Goal: Task Accomplishment & Management: Use online tool/utility

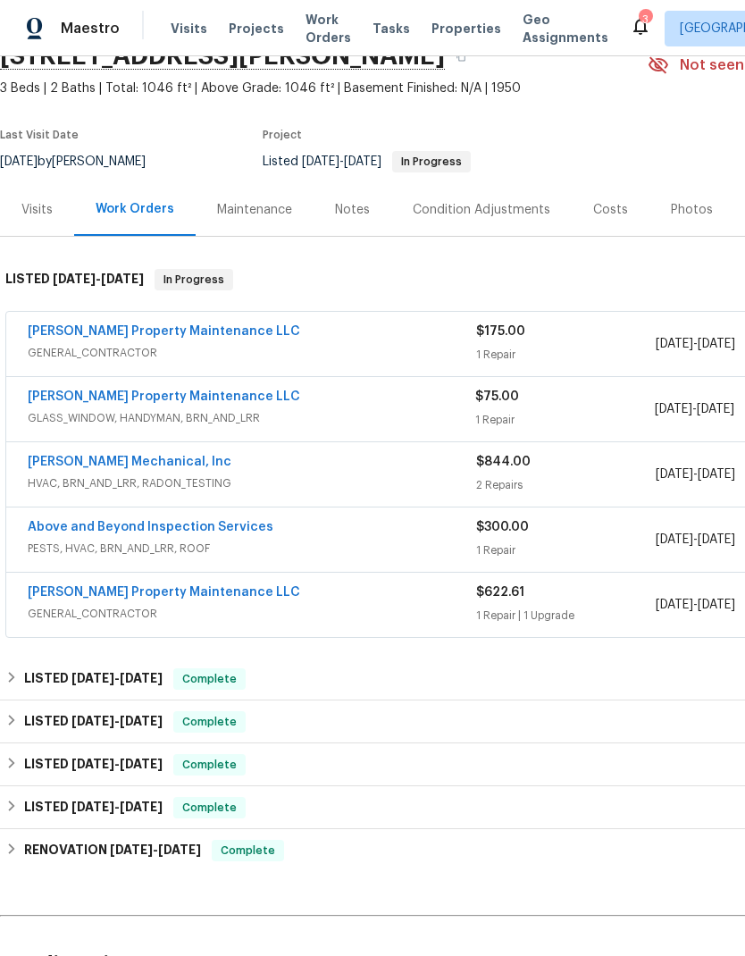
scroll to position [88, 0]
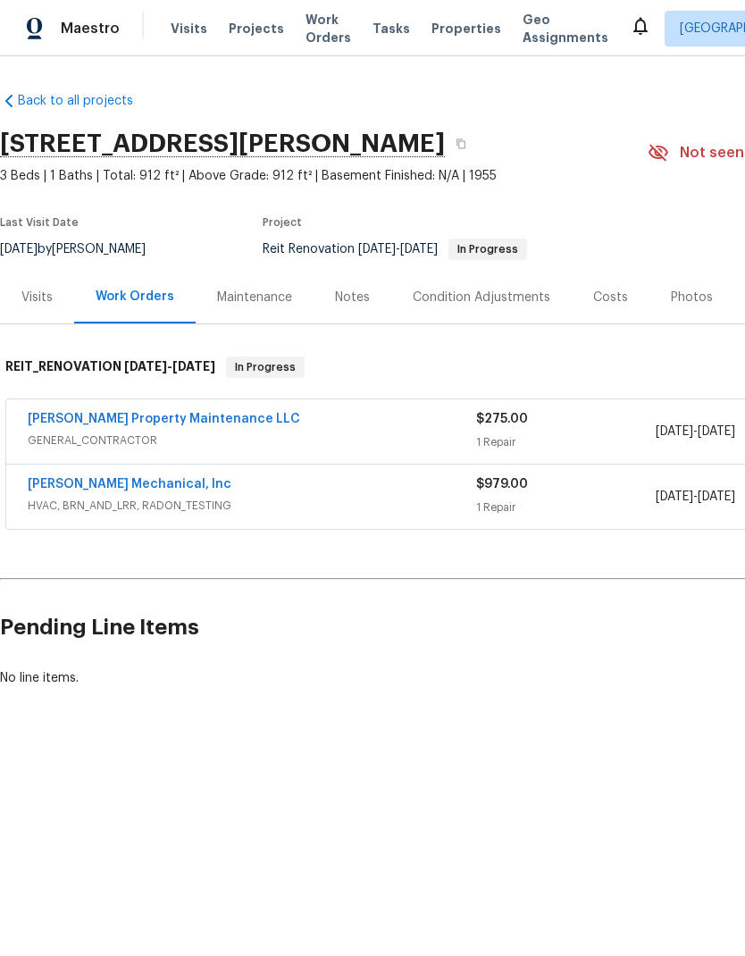
click at [191, 417] on link "[PERSON_NAME] Property Maintenance LLC" at bounding box center [164, 419] width 273 height 13
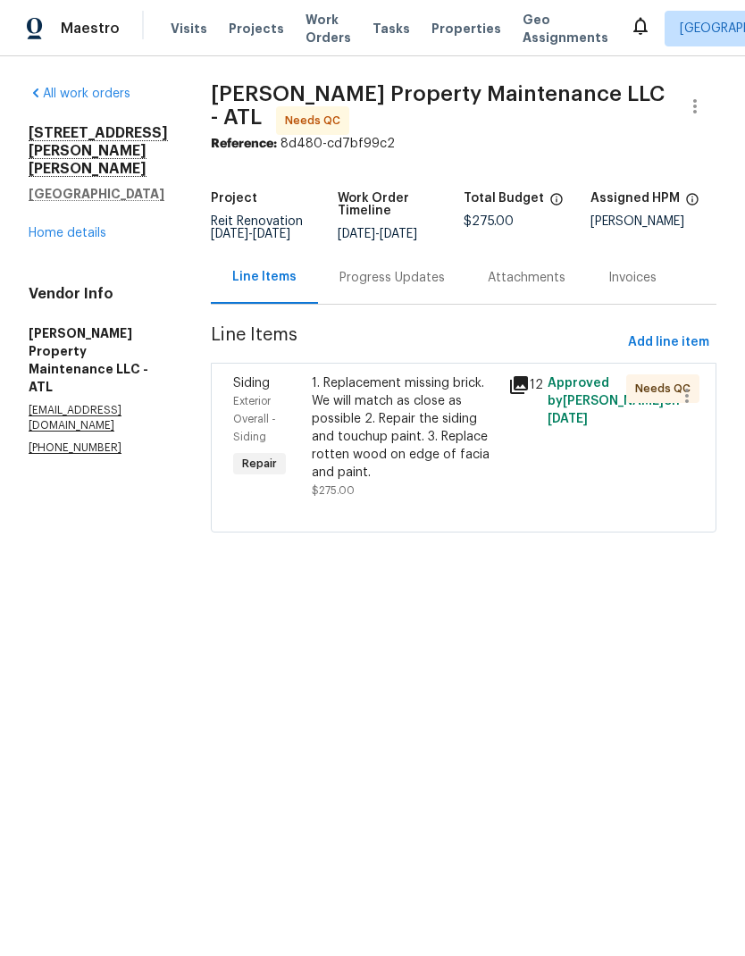
click at [430, 443] on div "1. Replacement missing brick. We will match as close as possible 2. Repair the …" at bounding box center [405, 428] width 186 height 107
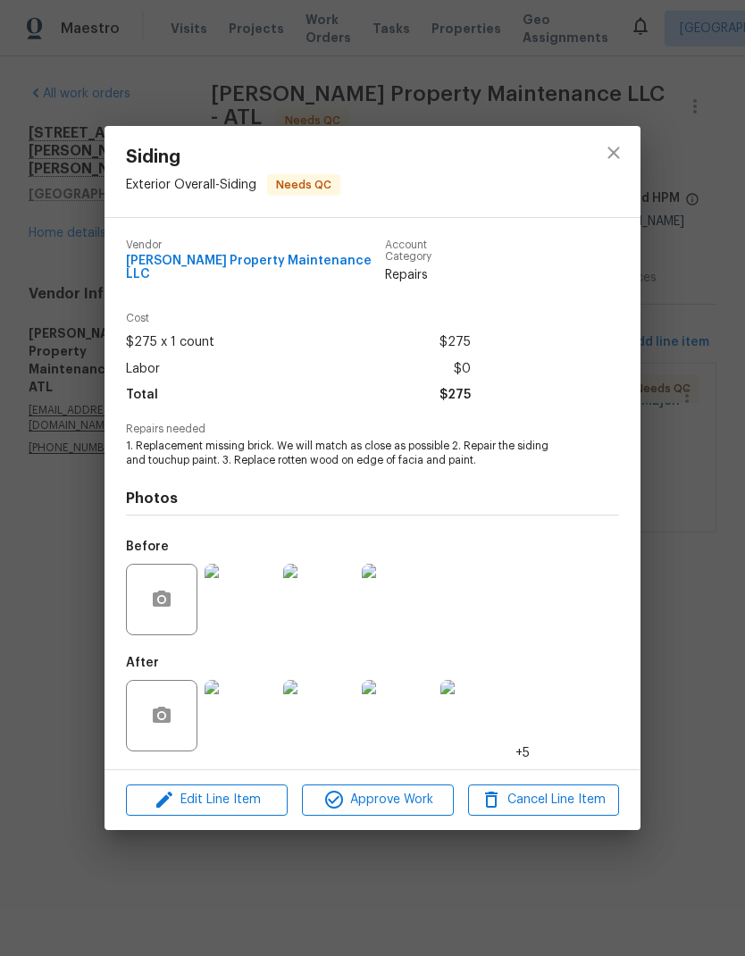
click at [248, 714] on img at bounding box center [241, 716] width 72 height 72
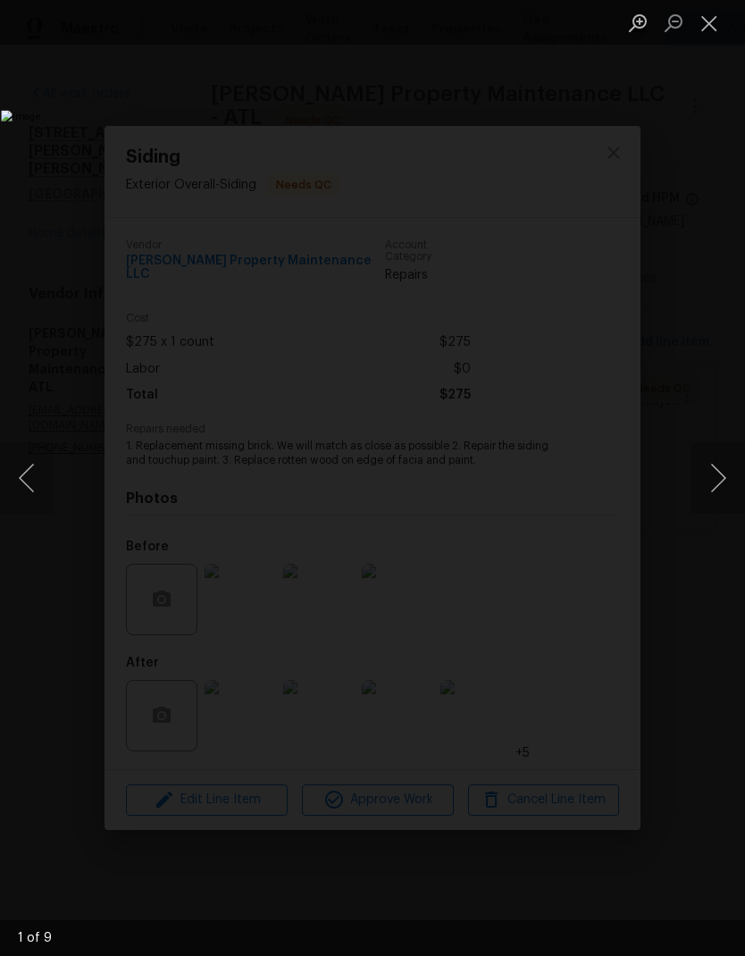
click at [721, 470] on button "Next image" at bounding box center [719, 478] width 54 height 72
click at [722, 476] on button "Next image" at bounding box center [719, 478] width 54 height 72
click at [727, 466] on button "Next image" at bounding box center [719, 478] width 54 height 72
click at [724, 476] on button "Next image" at bounding box center [719, 478] width 54 height 72
click at [723, 475] on button "Next image" at bounding box center [719, 478] width 54 height 72
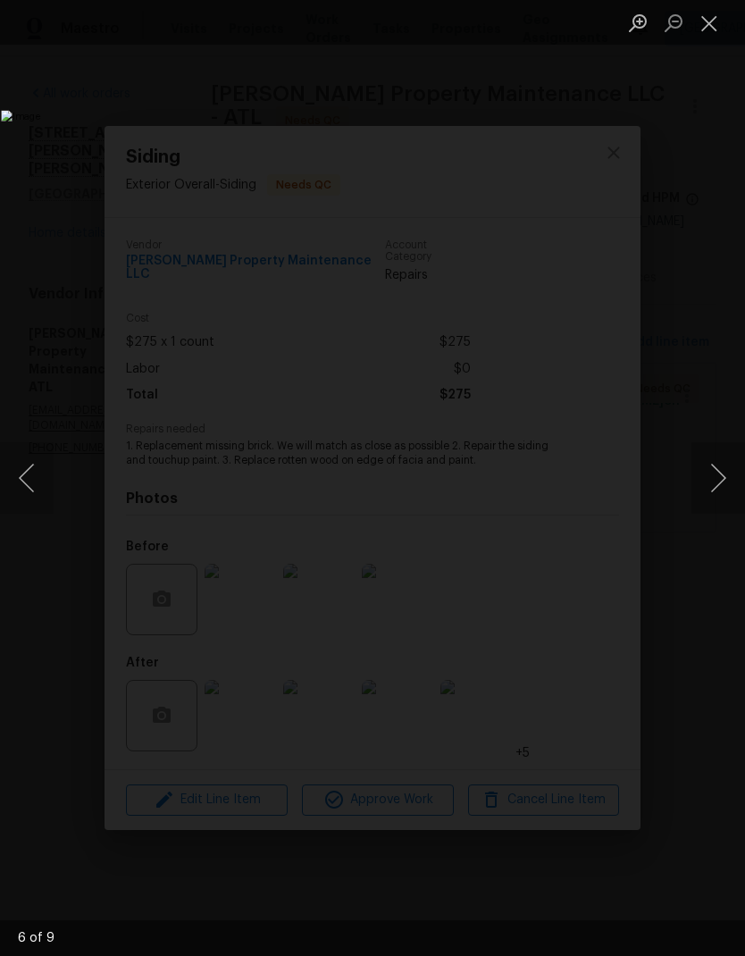
click at [724, 477] on button "Next image" at bounding box center [719, 478] width 54 height 72
click at [726, 467] on button "Next image" at bounding box center [719, 478] width 54 height 72
click at [724, 470] on button "Next image" at bounding box center [719, 478] width 54 height 72
click at [726, 464] on button "Next image" at bounding box center [719, 478] width 54 height 72
click at [727, 467] on button "Next image" at bounding box center [719, 478] width 54 height 72
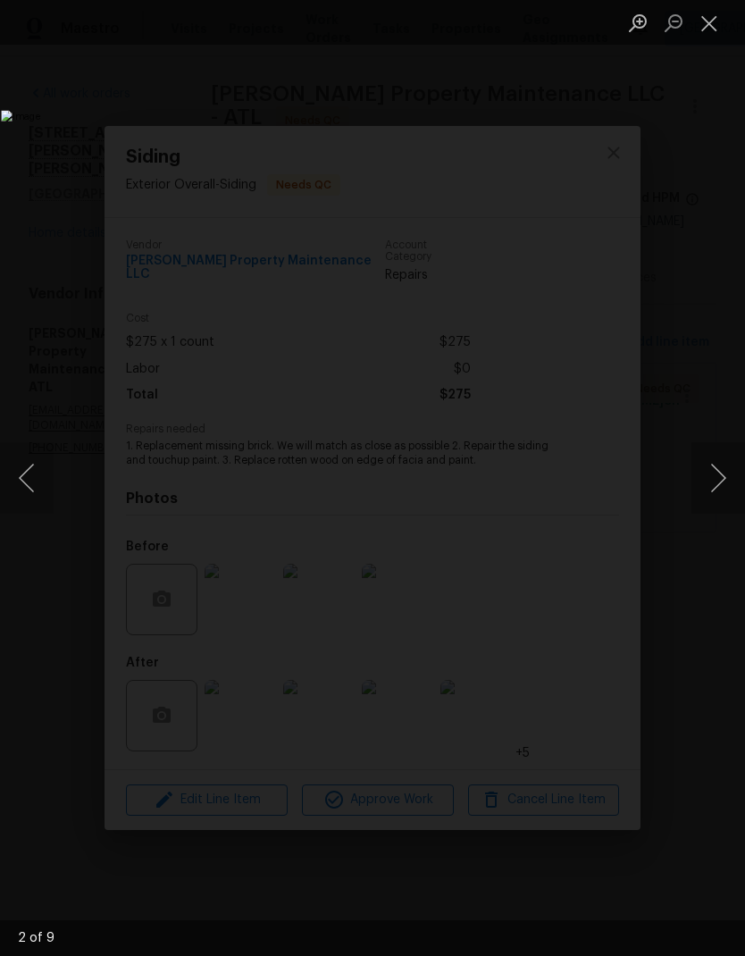
click at [726, 467] on button "Next image" at bounding box center [719, 478] width 54 height 72
click at [715, 24] on button "Close lightbox" at bounding box center [710, 22] width 36 height 31
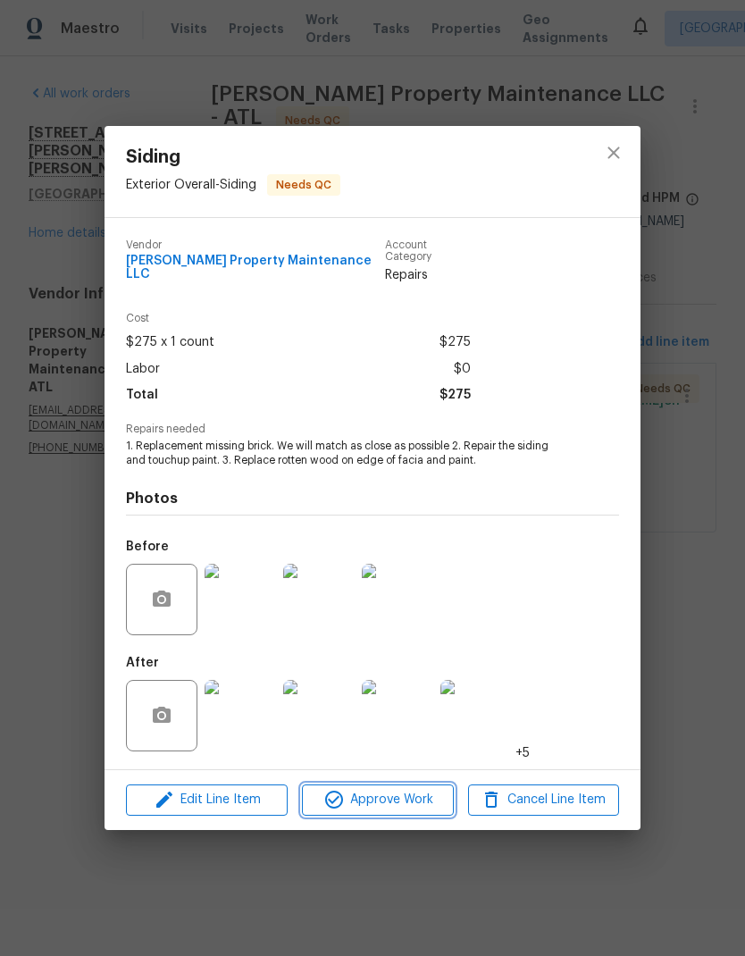
click at [406, 799] on span "Approve Work" at bounding box center [377, 800] width 140 height 22
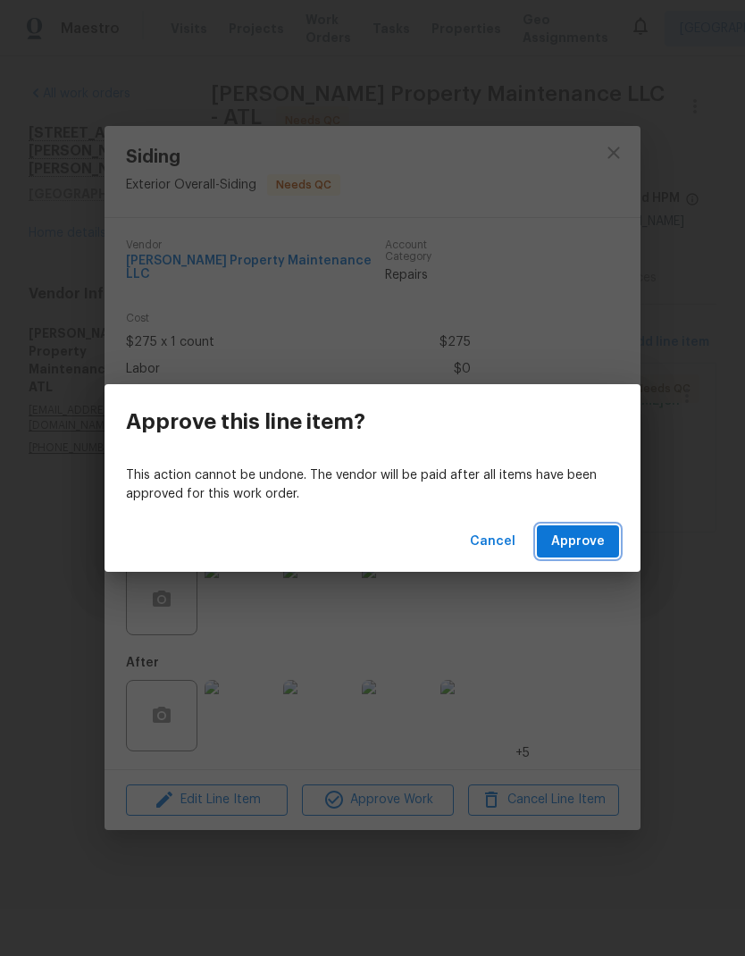
click at [577, 551] on span "Approve" at bounding box center [578, 542] width 54 height 22
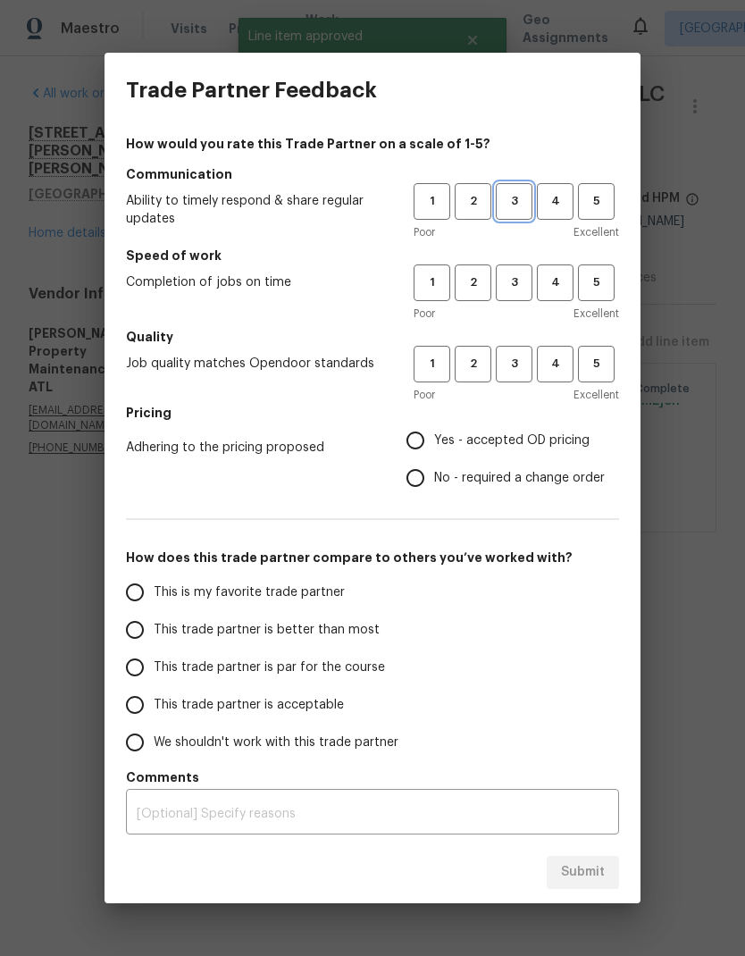
click at [516, 190] on button "3" at bounding box center [514, 201] width 37 height 37
click at [517, 273] on button "3" at bounding box center [514, 283] width 37 height 37
click at [517, 351] on button "3" at bounding box center [514, 364] width 37 height 37
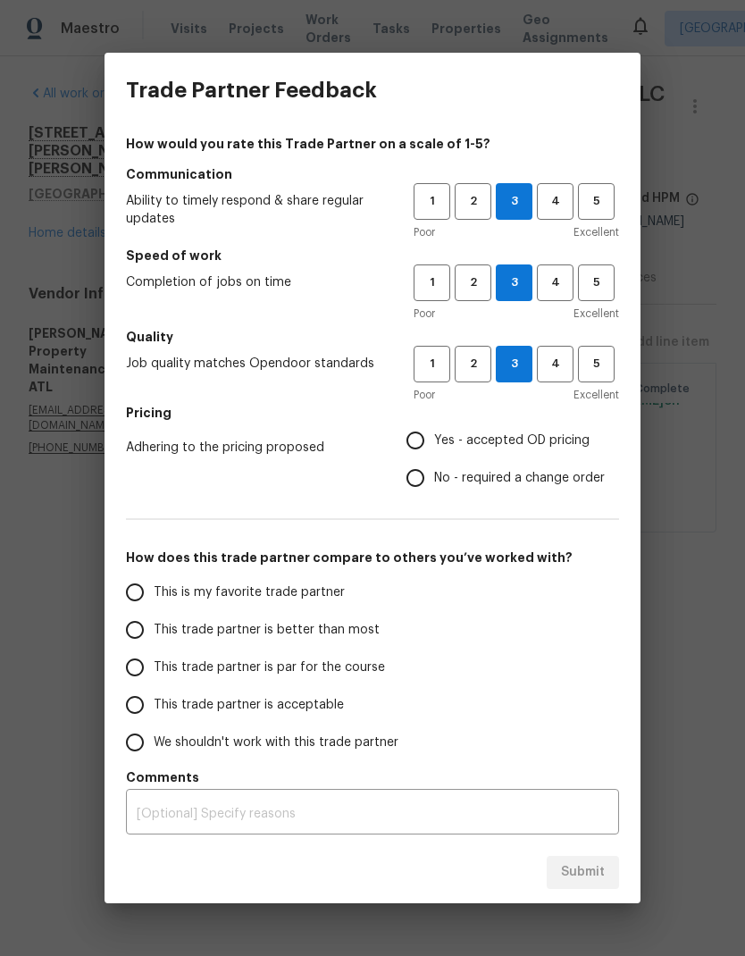
click at [419, 437] on input "Yes - accepted OD pricing" at bounding box center [416, 441] width 38 height 38
radio input "true"
click at [144, 663] on input "This trade partner is par for the course" at bounding box center [135, 668] width 38 height 38
click at [608, 872] on button "Submit" at bounding box center [583, 872] width 72 height 33
radio input "true"
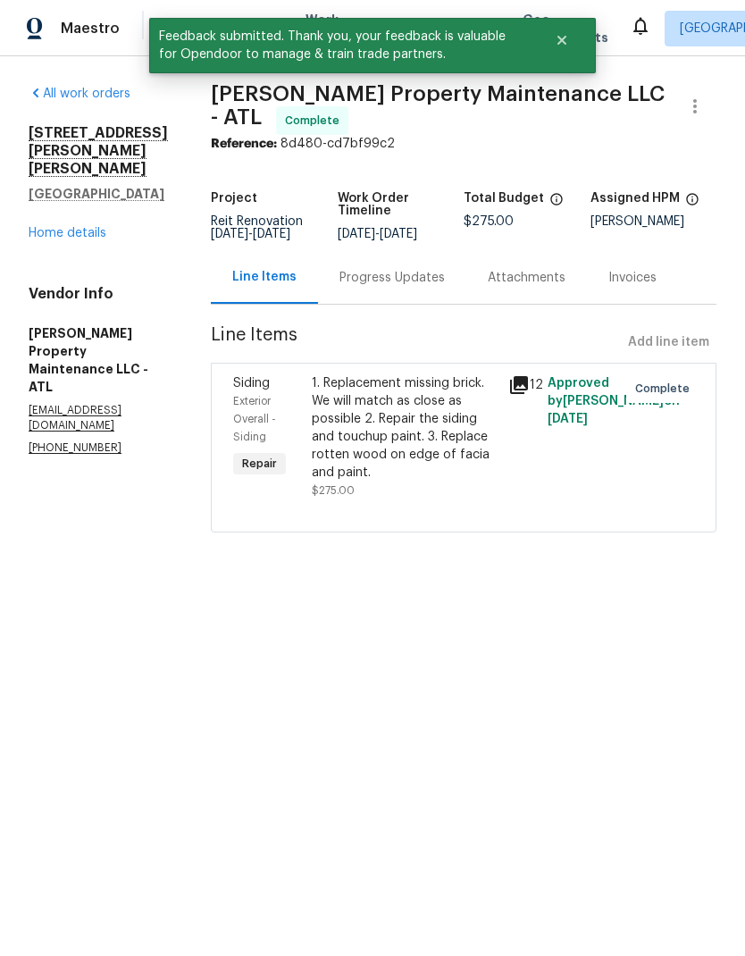
click at [94, 227] on link "Home details" at bounding box center [68, 233] width 78 height 13
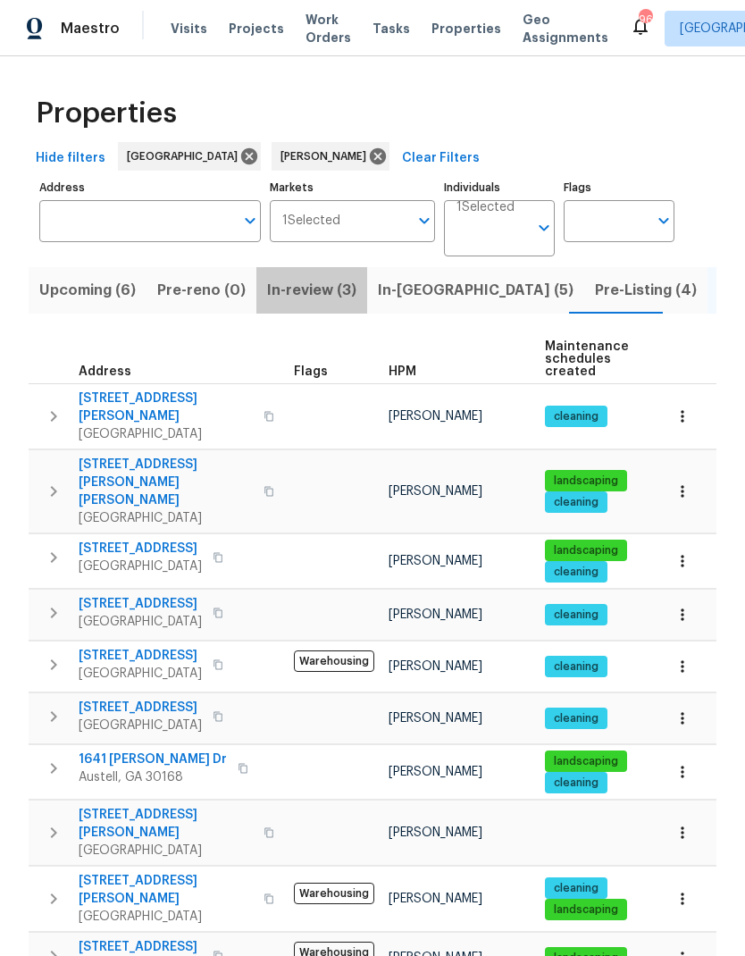
click at [306, 295] on span "In-review (3)" at bounding box center [311, 290] width 89 height 25
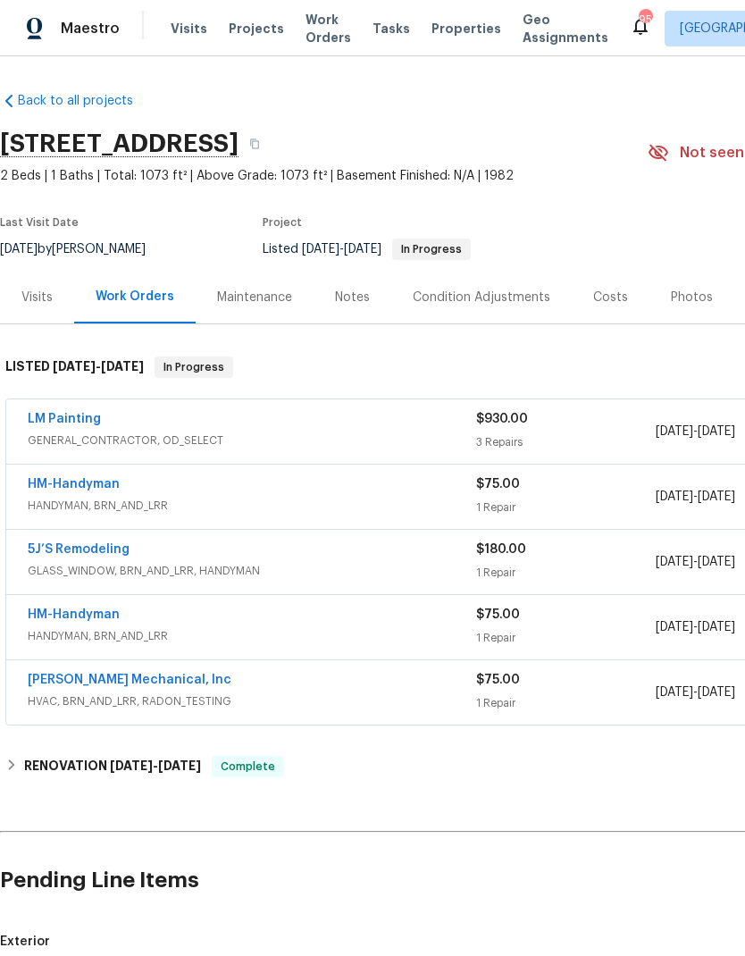
click at [88, 413] on link "LM Painting" at bounding box center [64, 419] width 73 height 13
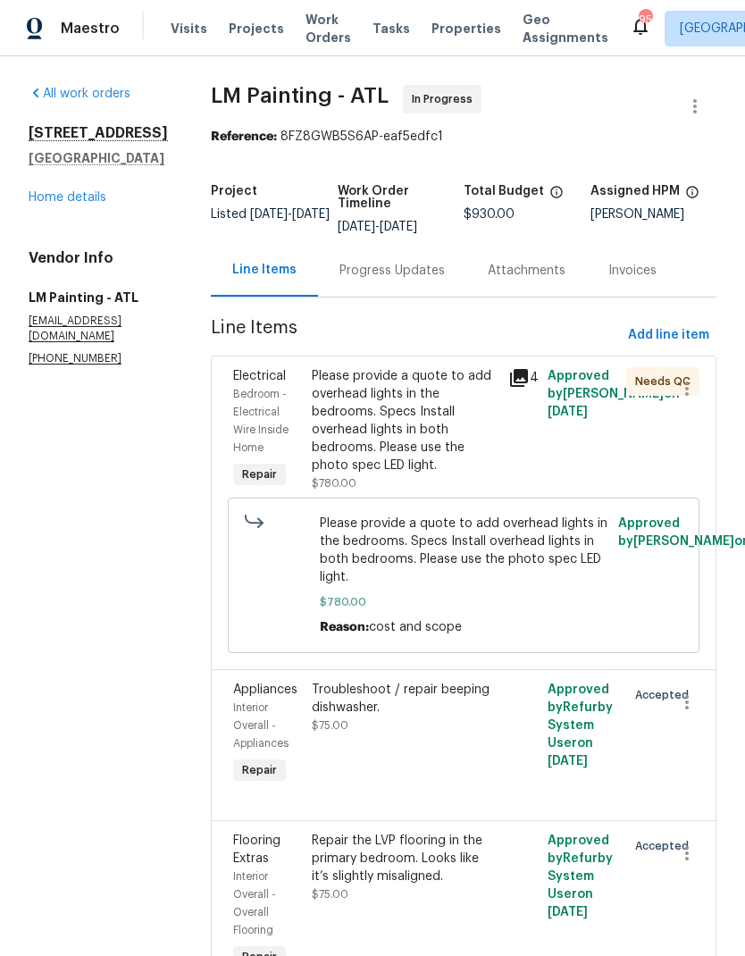
click at [91, 201] on link "Home details" at bounding box center [68, 197] width 78 height 13
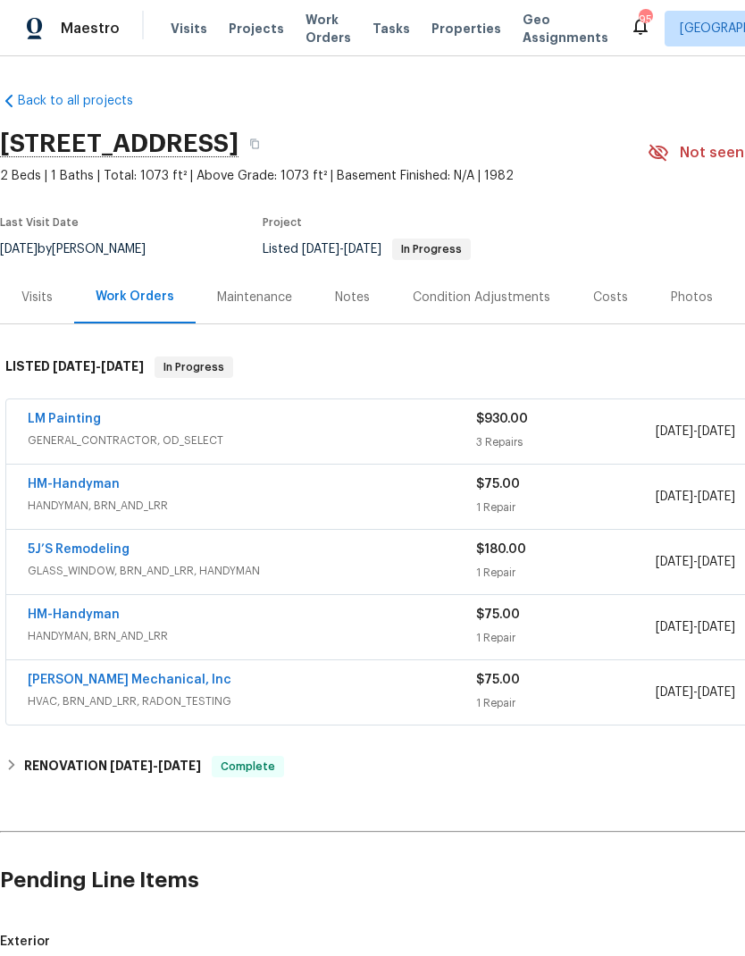
click at [248, 31] on span "Projects" at bounding box center [256, 29] width 55 height 18
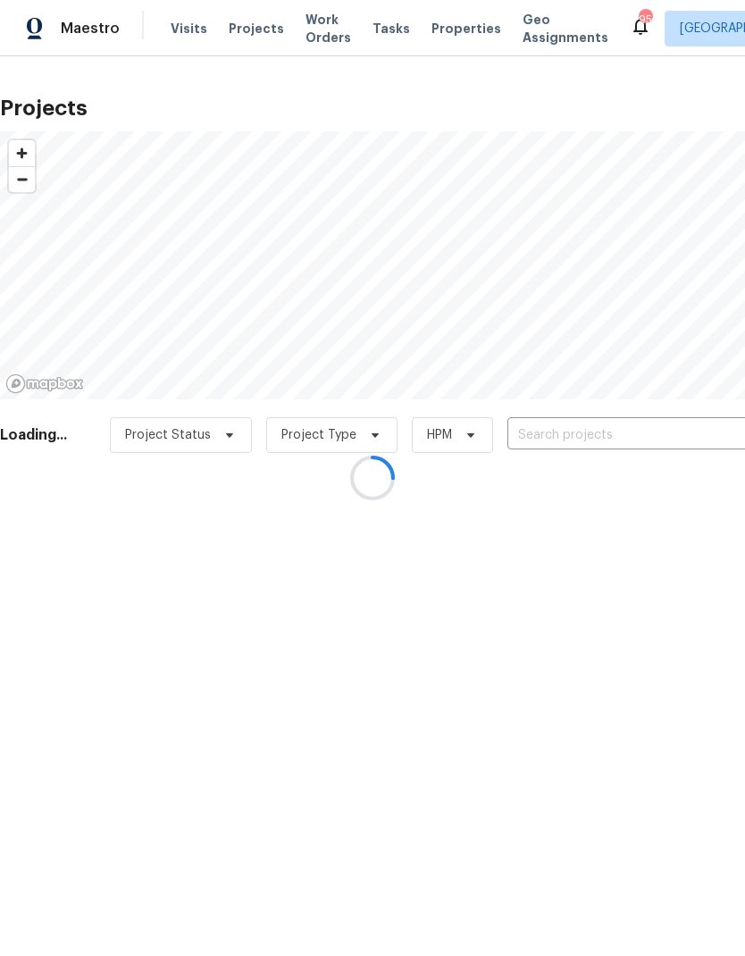
click at [608, 419] on div at bounding box center [372, 478] width 745 height 956
click at [621, 439] on div at bounding box center [372, 478] width 745 height 956
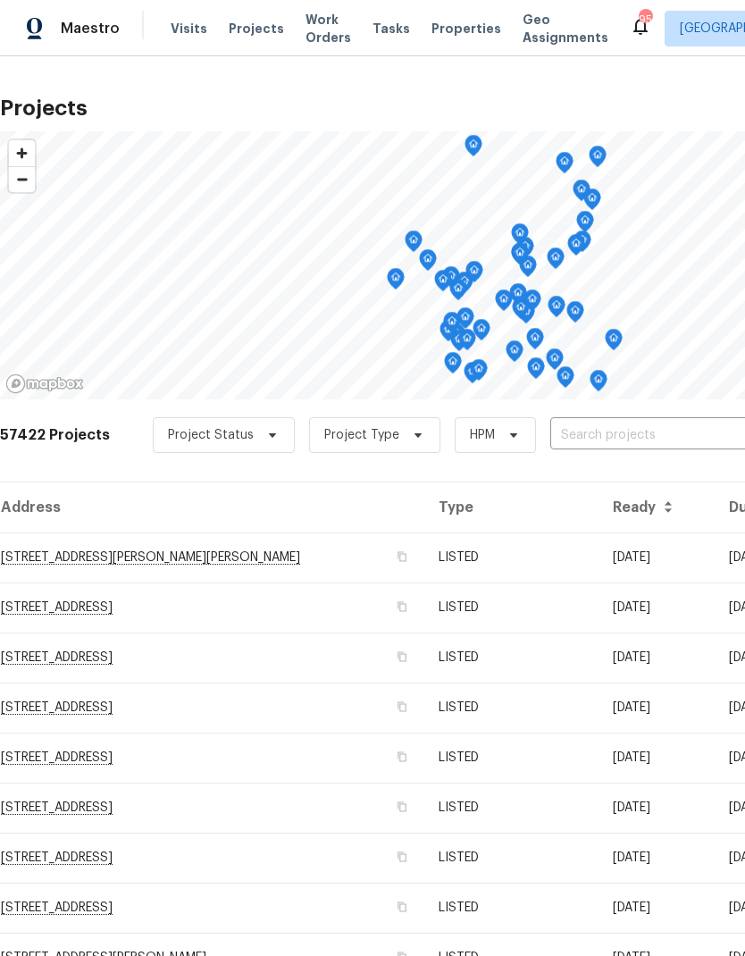
click at [614, 427] on input "text" at bounding box center [653, 436] width 205 height 28
type input "3293"
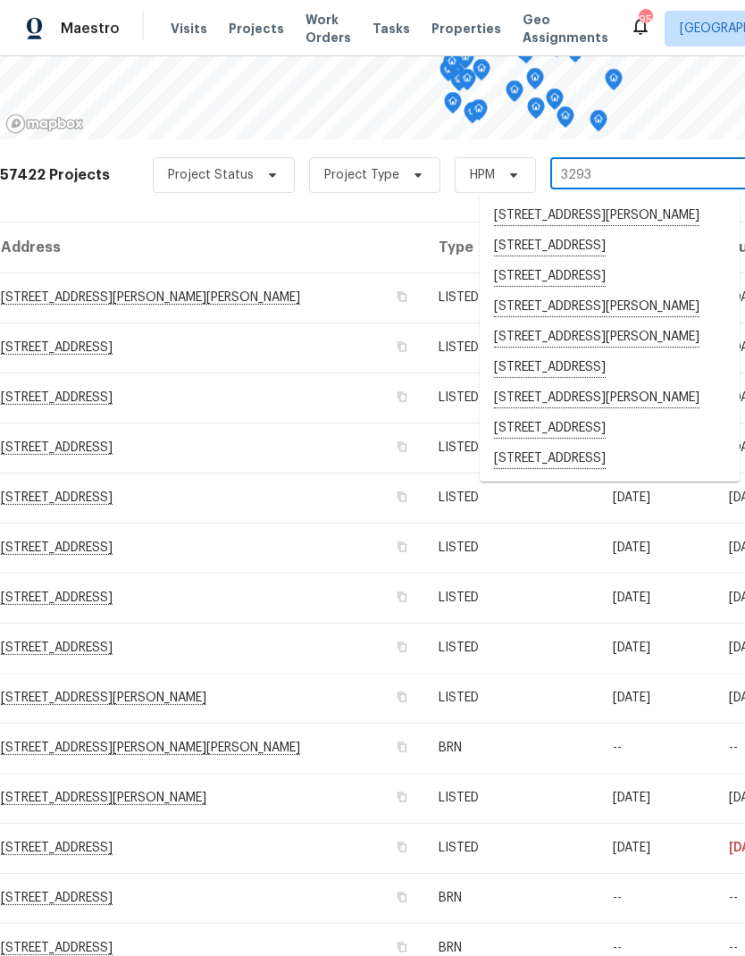
scroll to position [262, 0]
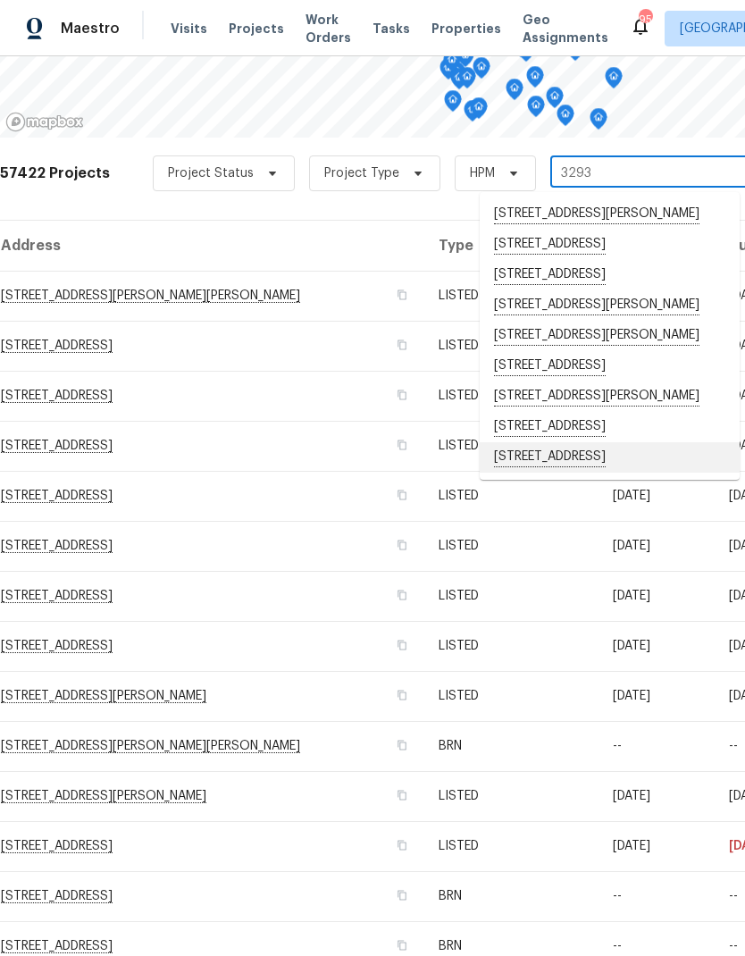
click at [597, 473] on li "3293 Hobart Dr NW, Atlanta, GA 30318" at bounding box center [610, 457] width 260 height 30
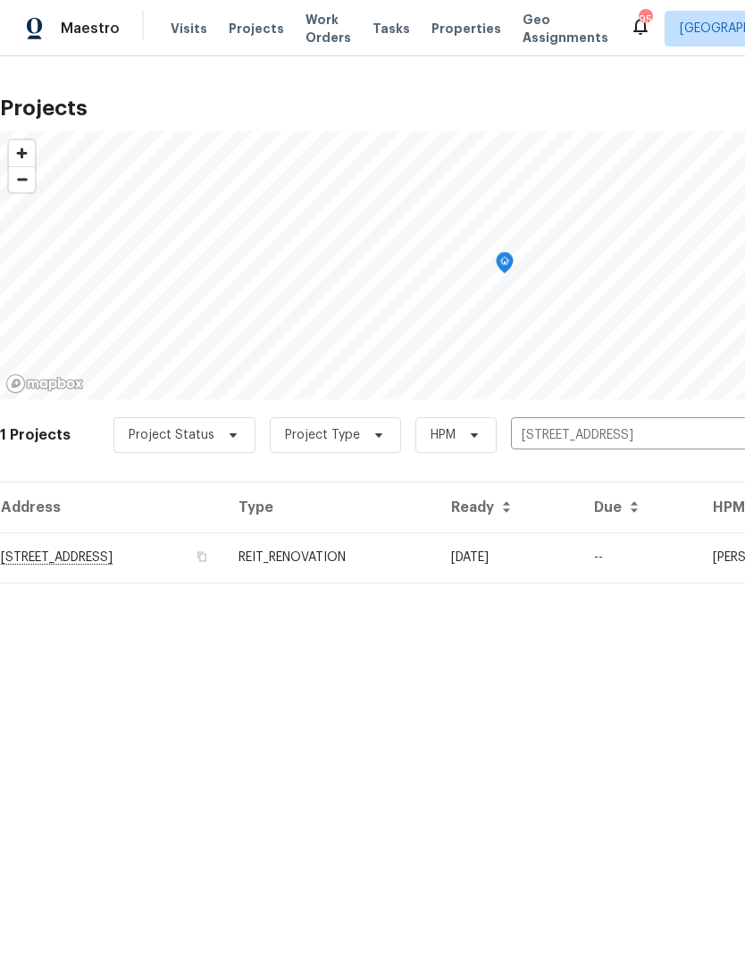
click at [201, 561] on td "3293 Hobart Dr NW, Atlanta, GA 30318" at bounding box center [112, 558] width 224 height 50
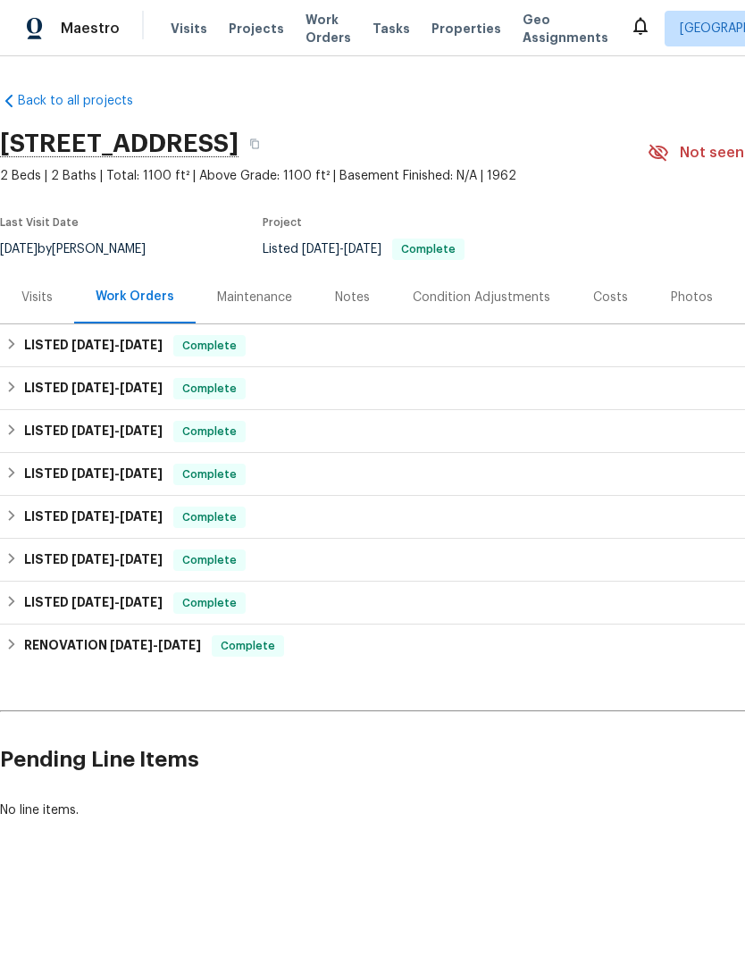
click at [45, 297] on div "Visits" at bounding box center [36, 298] width 31 height 18
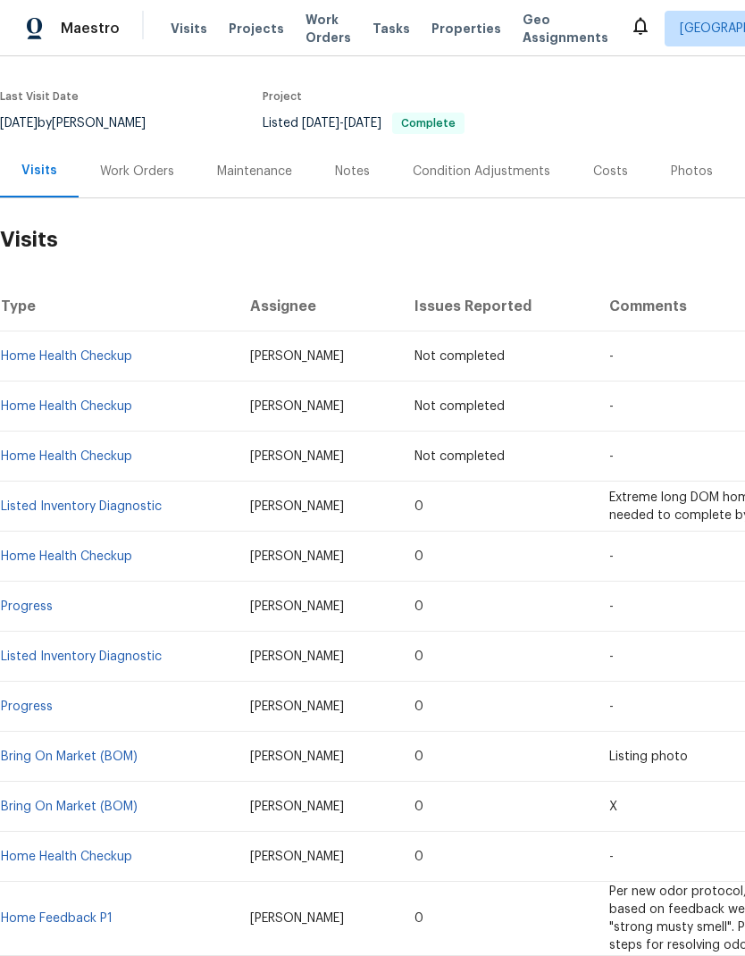
scroll to position [127, 0]
